Goal: Task Accomplishment & Management: Complete application form

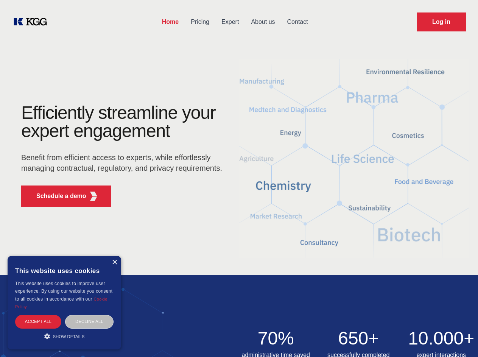
click at [239, 178] on div "Efficiently streamline your expert engagement Benefit from efficient access to …" at bounding box center [124, 158] width 230 height 109
click at [57, 196] on p "Schedule a demo" at bounding box center [61, 195] width 50 height 9
click at [114, 262] on div "× This website uses cookies This website uses cookies to improve user experienc…" at bounding box center [64, 302] width 113 height 93
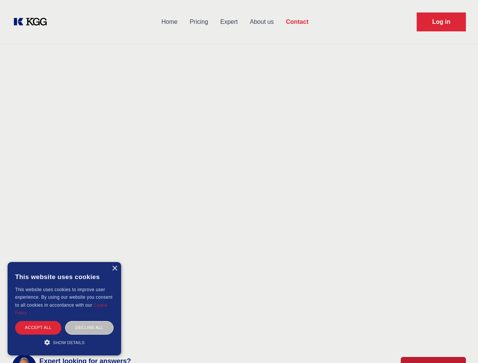
click at [38, 321] on div "Accept all" at bounding box center [38, 327] width 46 height 13
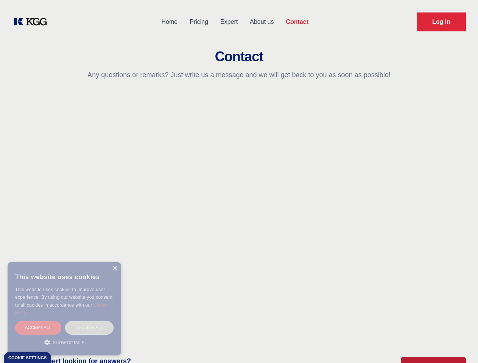
click at [89, 321] on div "Decline all" at bounding box center [89, 327] width 48 height 13
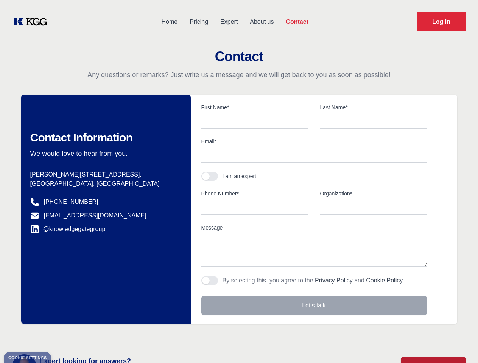
click at [64, 336] on main "Contact Any questions or remarks? Just write us a message and we will get back …" at bounding box center [239, 197] width 478 height 394
